Goal: Find specific page/section: Find specific page/section

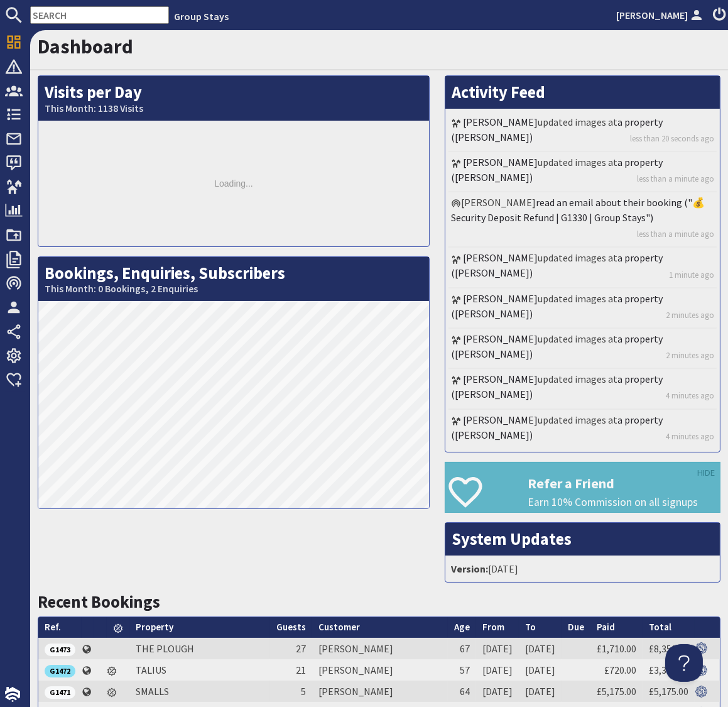
click at [77, 13] on input "text" at bounding box center [99, 15] width 139 height 18
paste input "G1465"
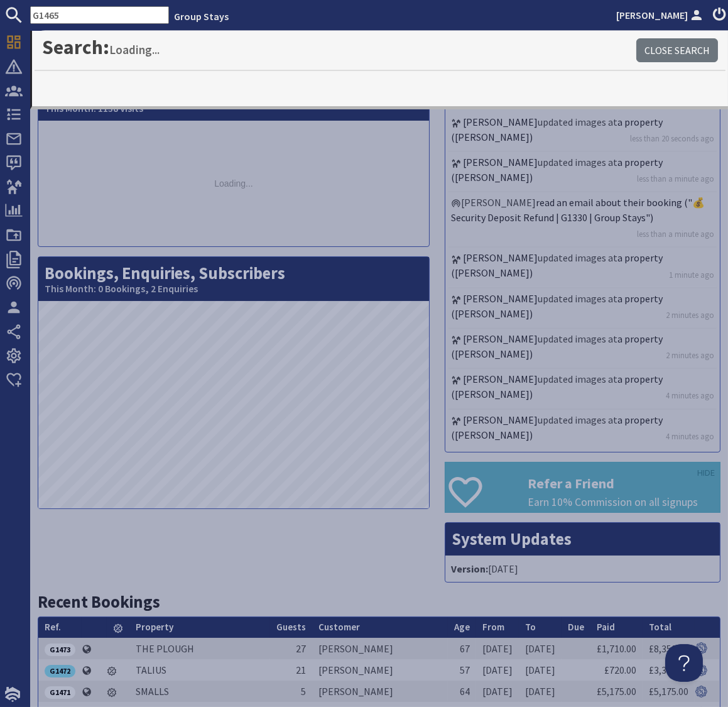
type input "G1465"
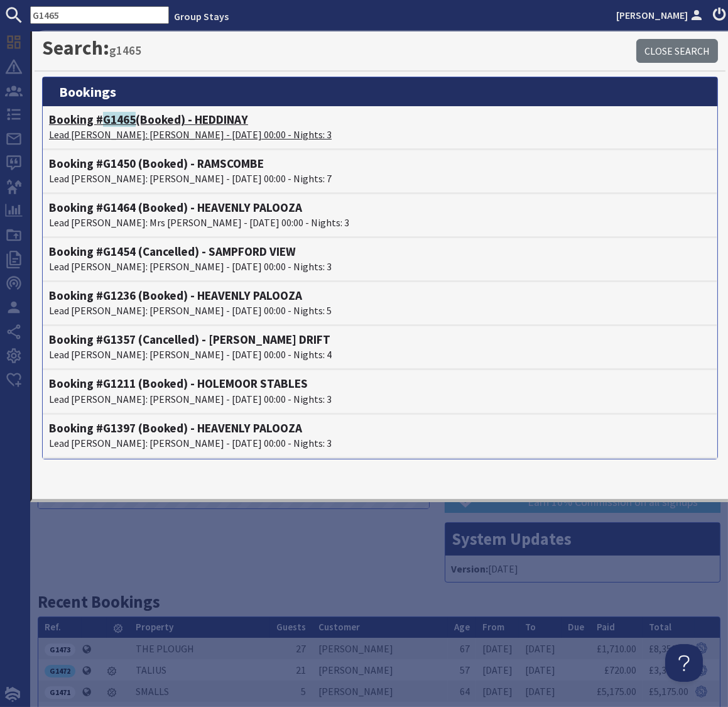
click at [101, 123] on h4 "Booking # G1465 (Booked) - HEDDINAY" at bounding box center [380, 120] width 662 height 14
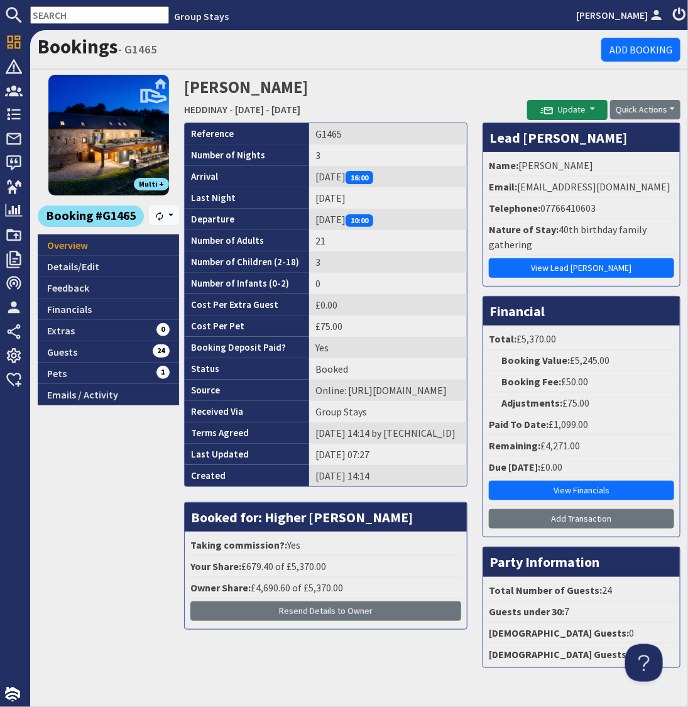
click at [77, 11] on input "text" at bounding box center [99, 15] width 139 height 18
paste input "G1460"
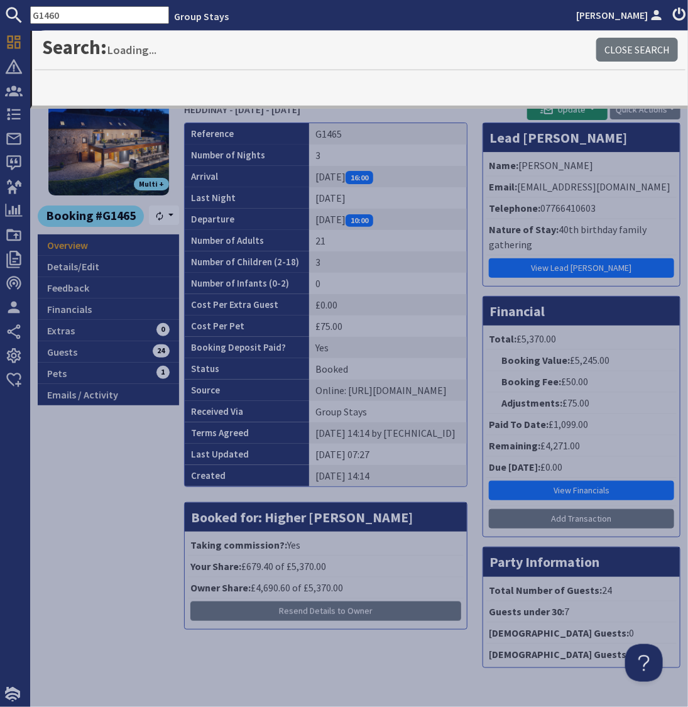
type input "G1460"
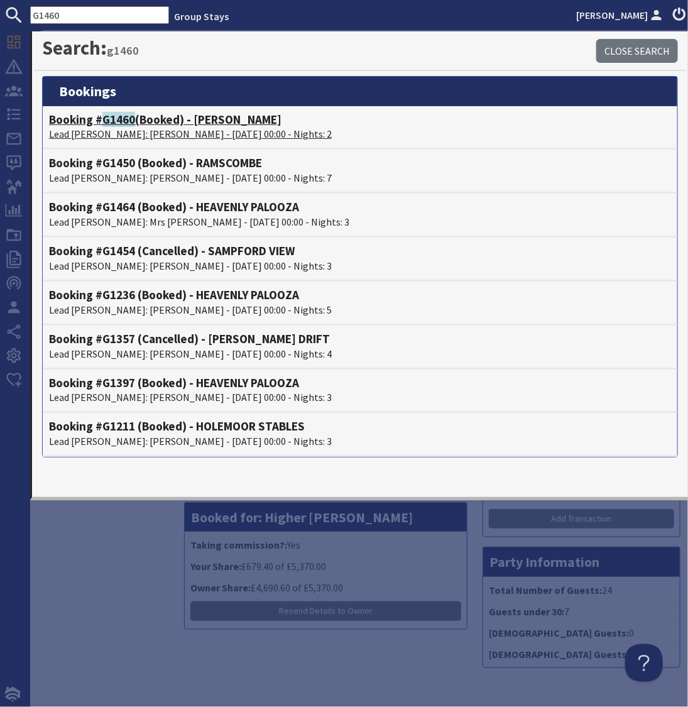
click at [100, 121] on h4 "Booking # G1460 (Booked) - BELLUS" at bounding box center [360, 120] width 622 height 14
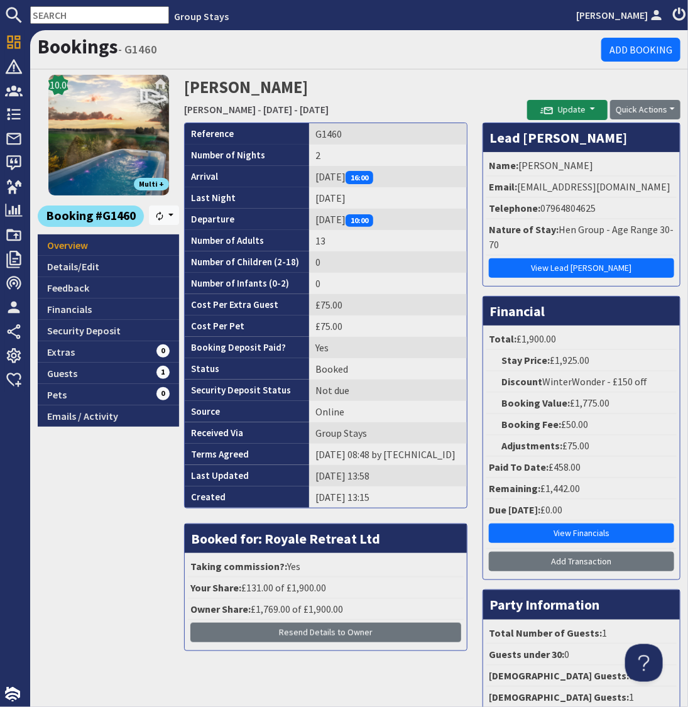
click at [522, 362] on strong "Stay Price:" at bounding box center [526, 360] width 48 height 13
click at [111, 9] on input "text" at bounding box center [99, 15] width 139 height 18
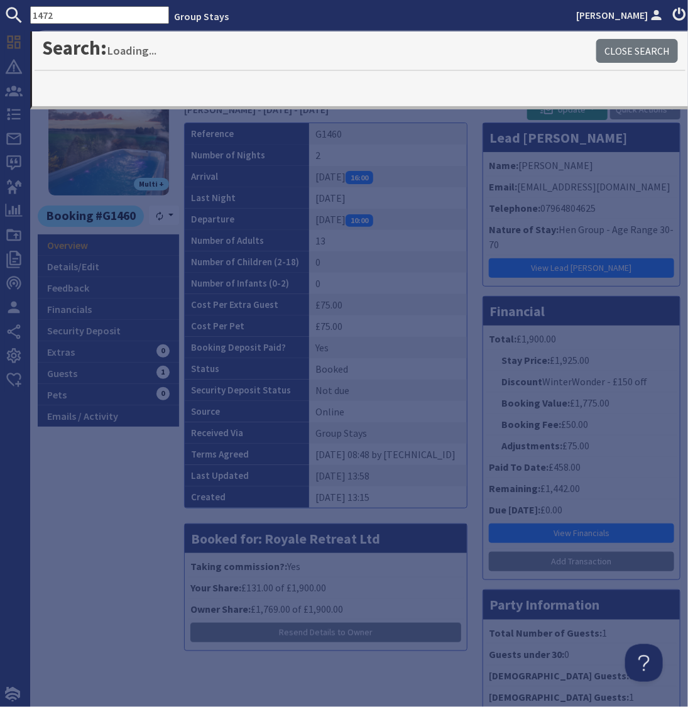
type input "1472"
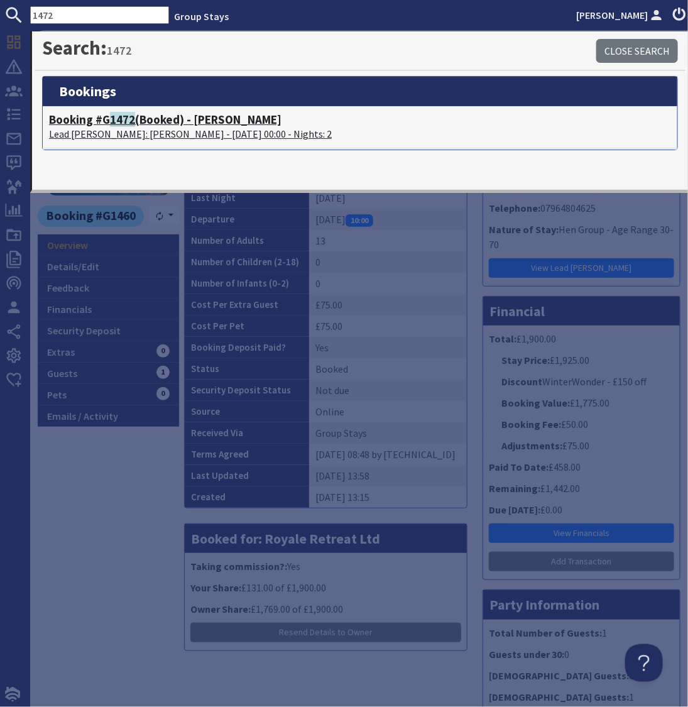
click at [114, 124] on span "1472" at bounding box center [122, 119] width 25 height 15
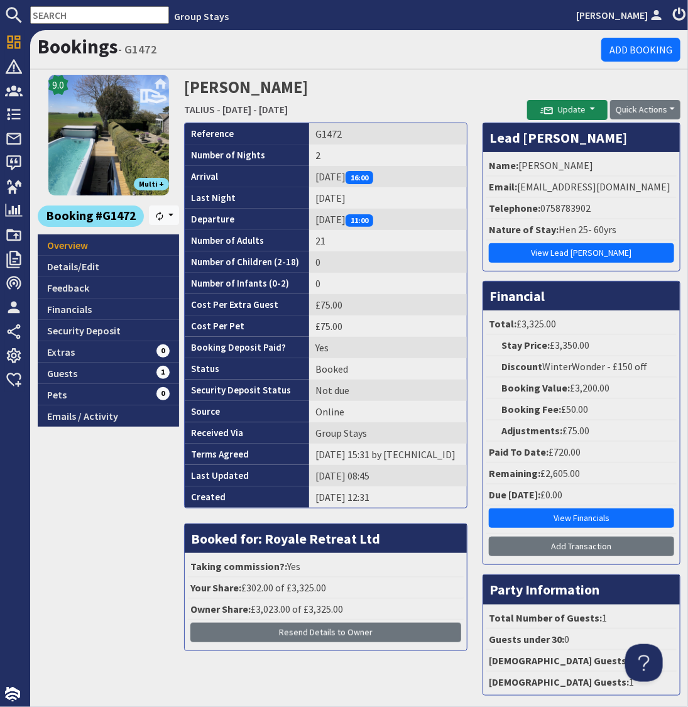
click at [107, 12] on input "text" at bounding box center [99, 15] width 139 height 18
paste input "G1464"
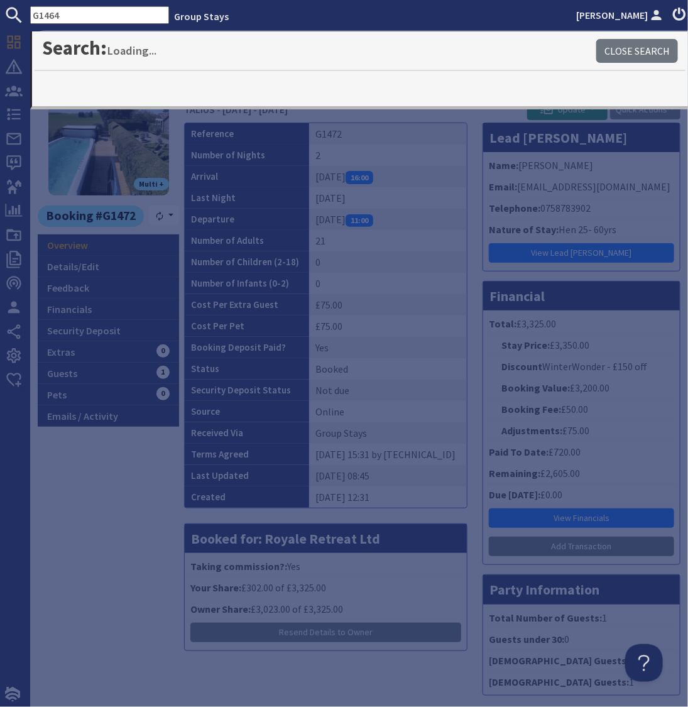
type input "G1464"
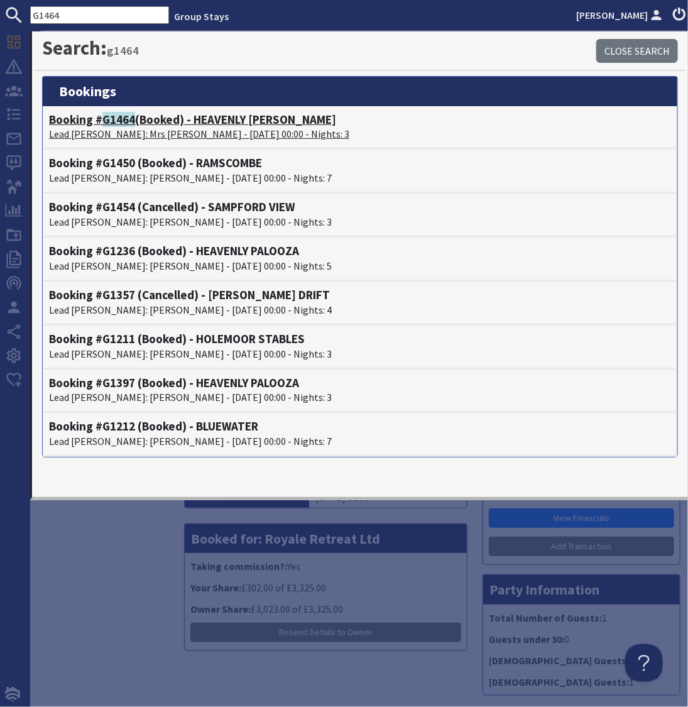
click at [117, 122] on span "G1464" at bounding box center [118, 119] width 33 height 15
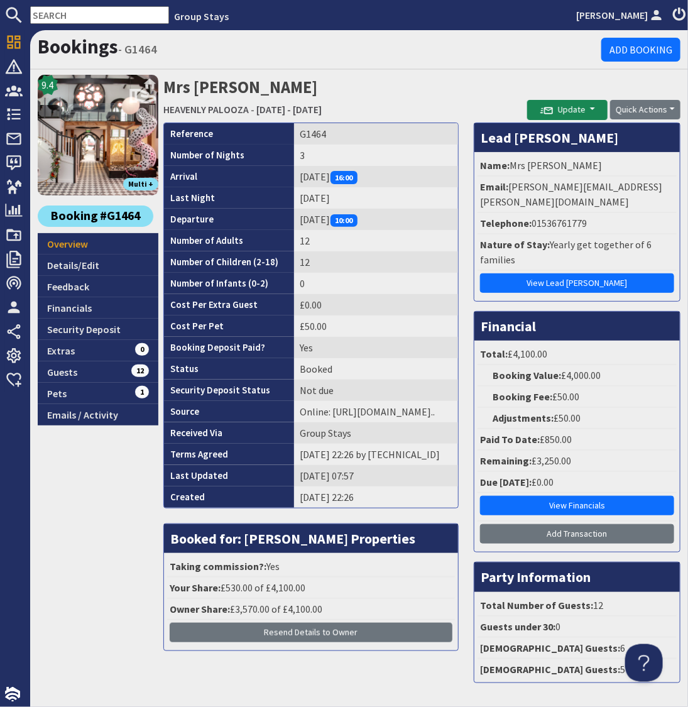
click at [93, 11] on input "text" at bounding box center [99, 15] width 139 height 18
click at [92, 11] on input "text" at bounding box center [99, 15] width 139 height 18
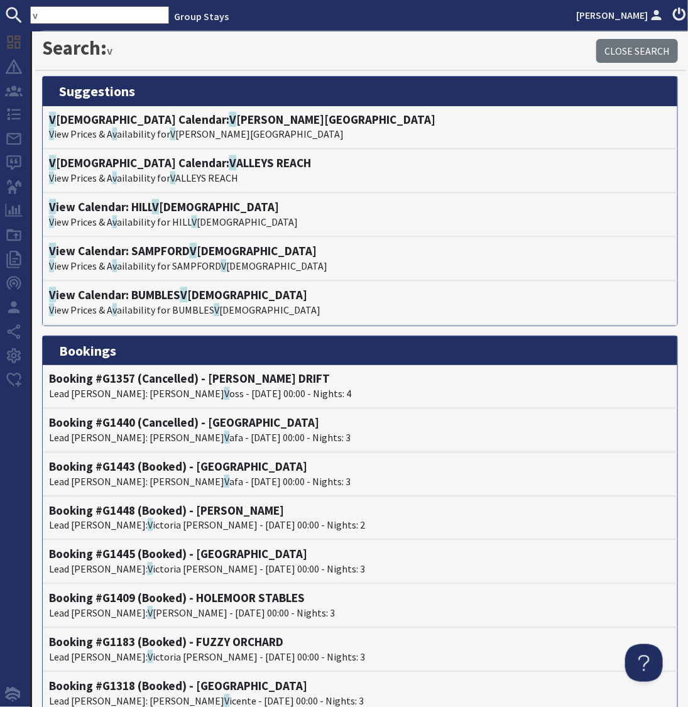
drag, startPoint x: 16, startPoint y: 13, endPoint x: 3, endPoint y: 11, distance: 12.7
click at [3, 11] on form "v" at bounding box center [84, 15] width 169 height 18
paste input "G1448"
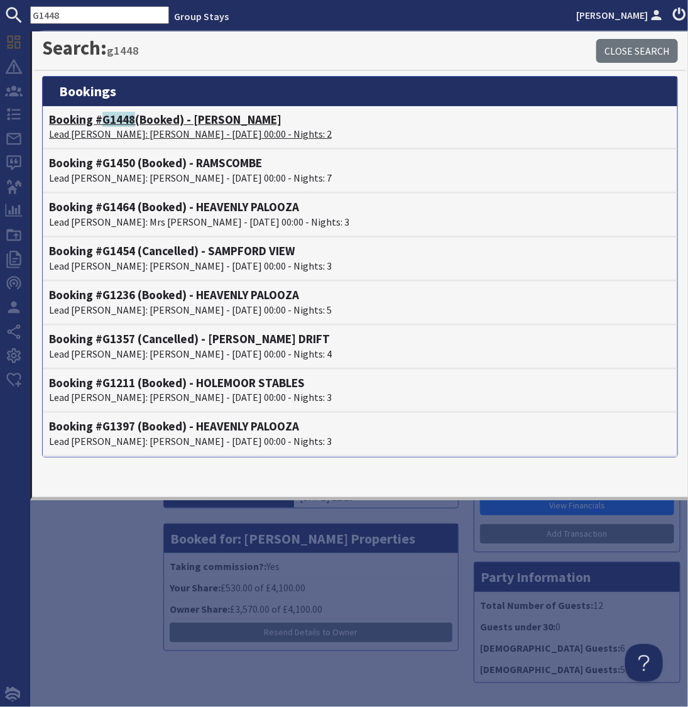
type input "G1448"
click at [105, 118] on span "G1448" at bounding box center [118, 119] width 33 height 15
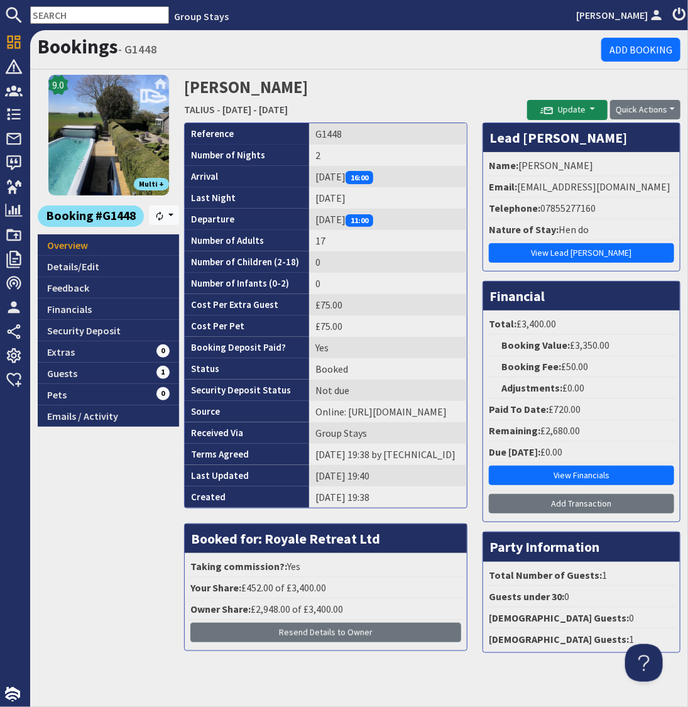
click at [80, 15] on input "text" at bounding box center [99, 15] width 139 height 18
paste input "S47920"
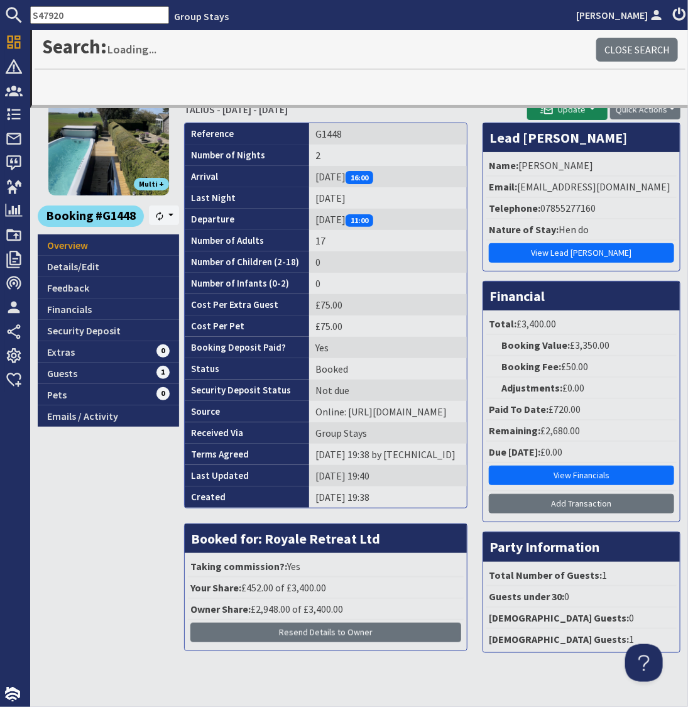
type input "S47920"
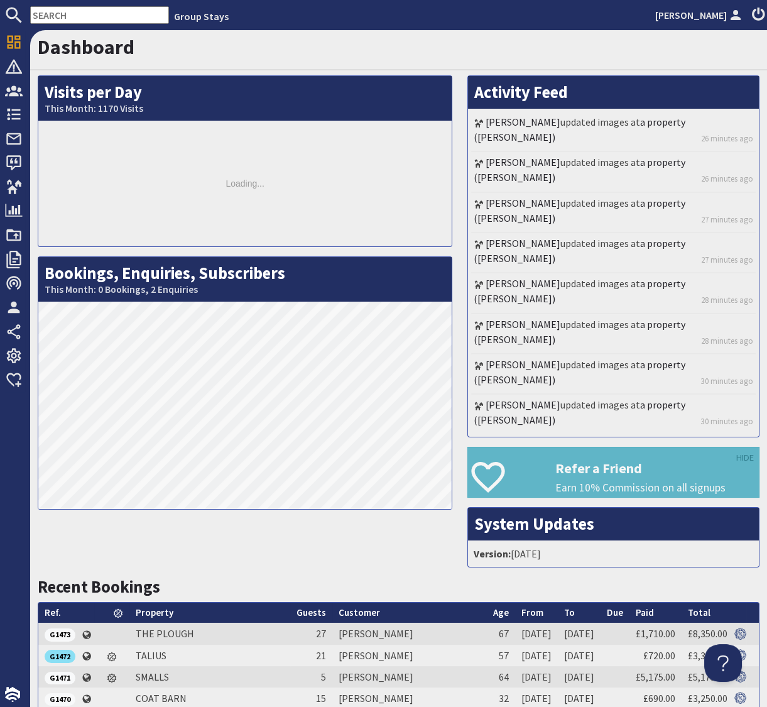
click at [86, 16] on input "text" at bounding box center [99, 15] width 139 height 18
paste input "G1460"
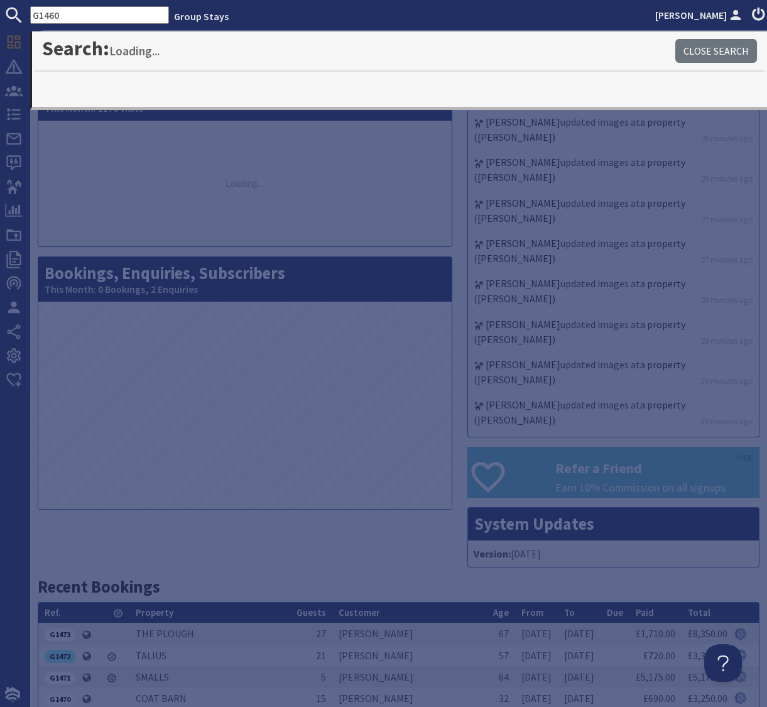
type input "G1460"
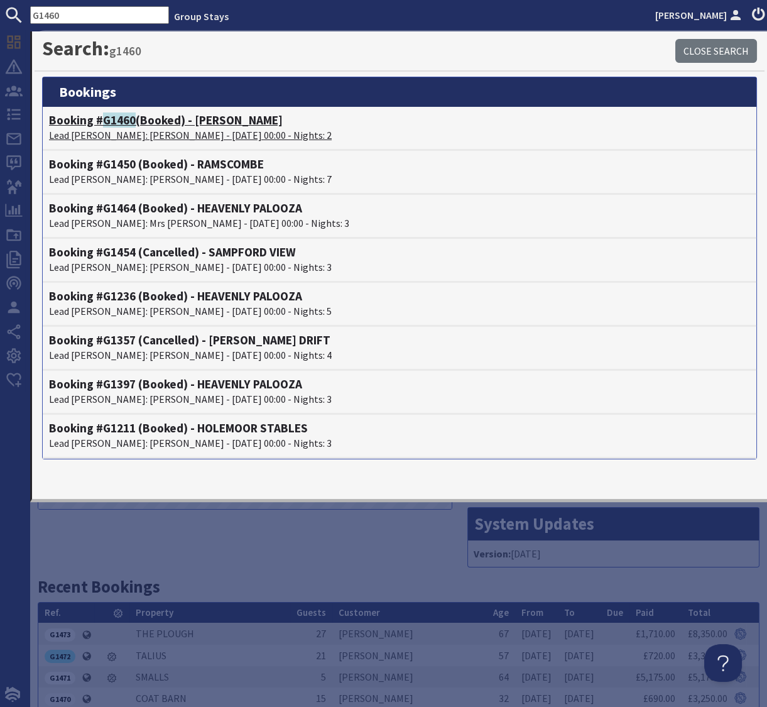
click at [123, 122] on span "G1460" at bounding box center [119, 120] width 33 height 15
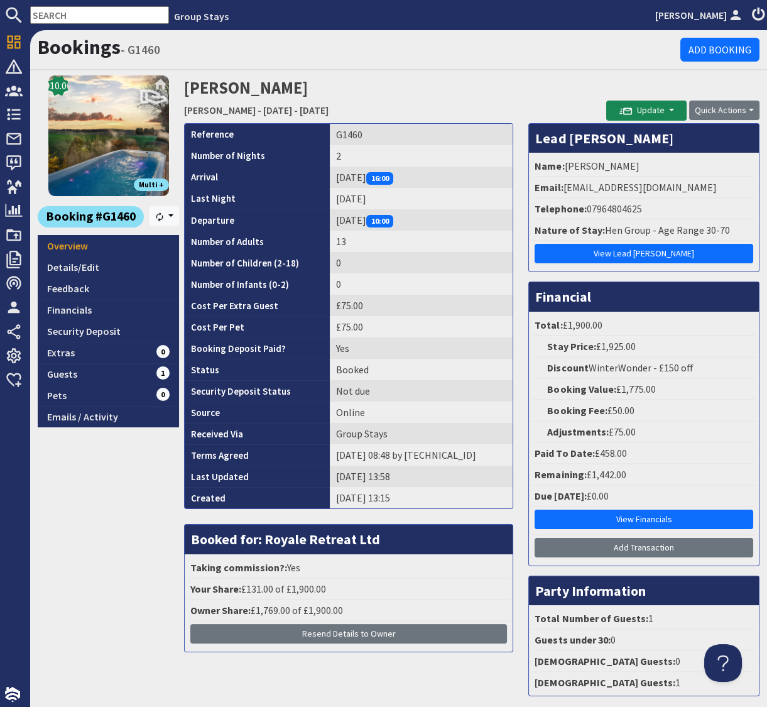
click at [70, 16] on input "text" at bounding box center [99, 15] width 139 height 18
paste input "G1448"
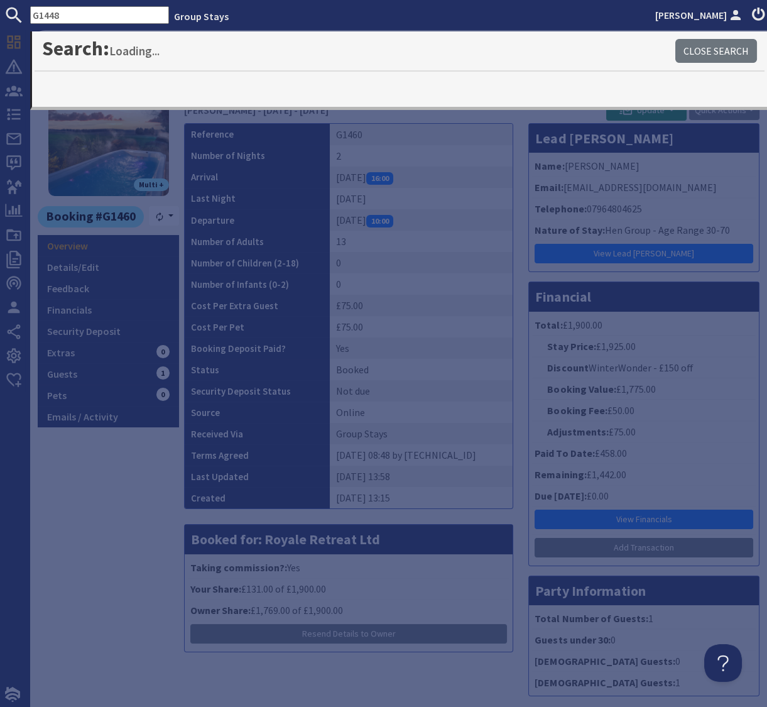
type input "G1448"
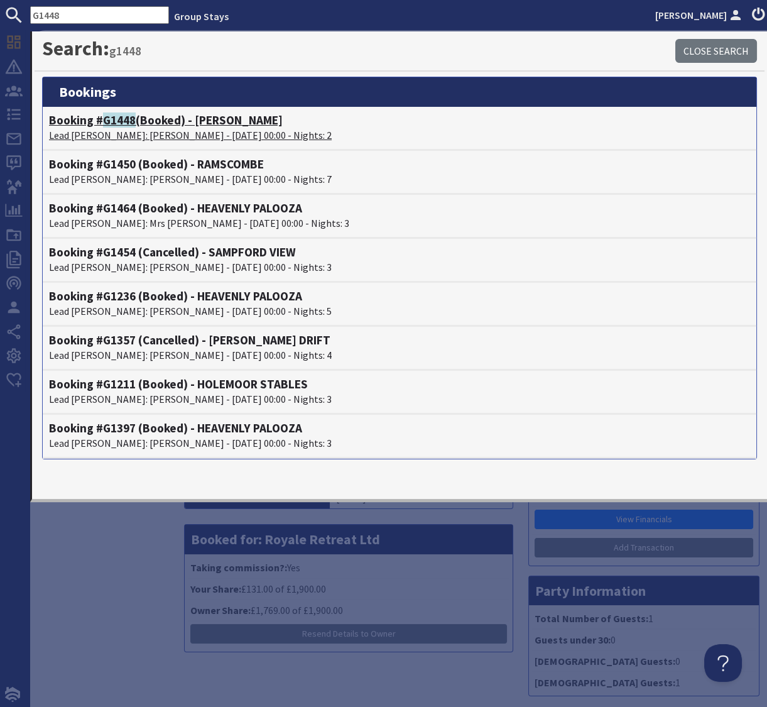
click at [112, 124] on span "G1448" at bounding box center [119, 120] width 33 height 15
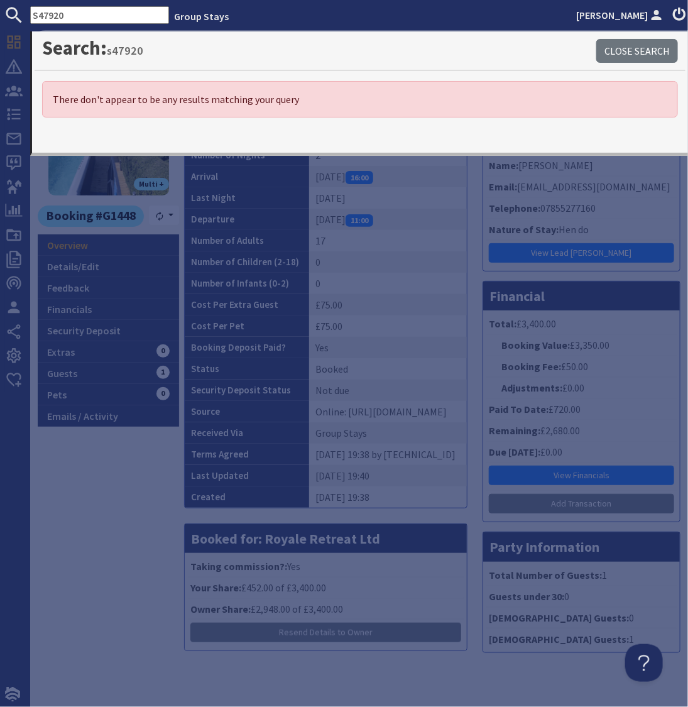
drag, startPoint x: 72, startPoint y: 13, endPoint x: 25, endPoint y: 13, distance: 46.5
click at [25, 13] on form "S47920" at bounding box center [84, 15] width 169 height 18
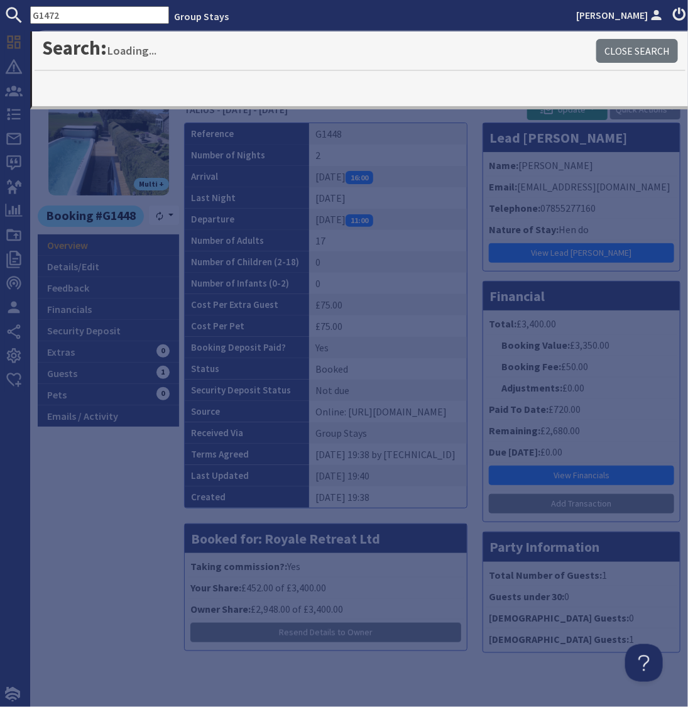
type input "G1472"
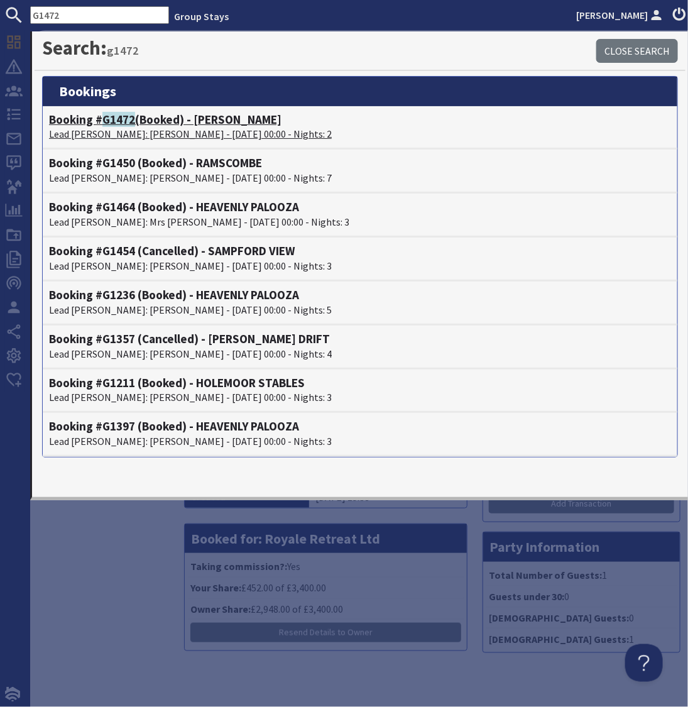
click at [123, 118] on span "G1472" at bounding box center [118, 119] width 33 height 15
